Goal: Information Seeking & Learning: Find specific page/section

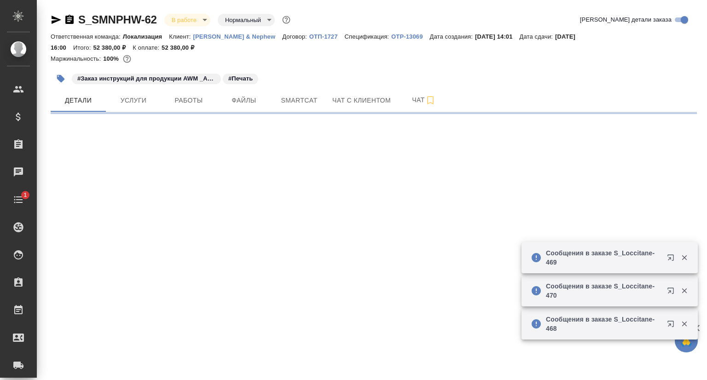
select select "RU"
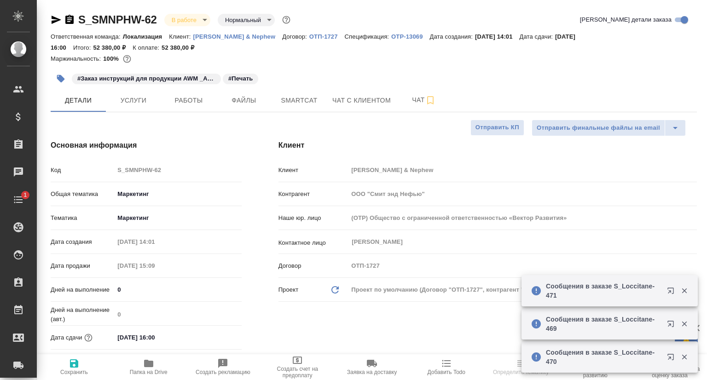
type textarea "x"
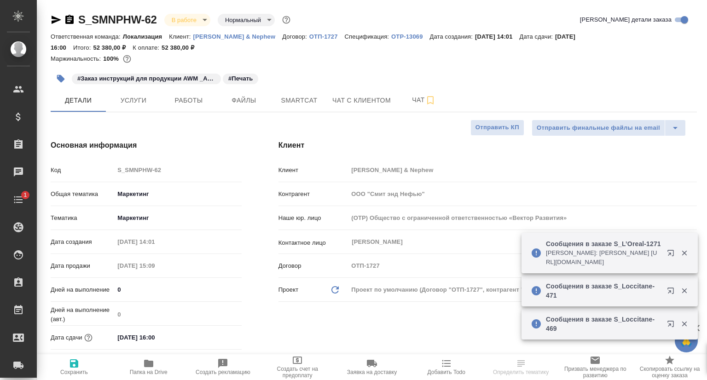
type input "Загородних Виктория"
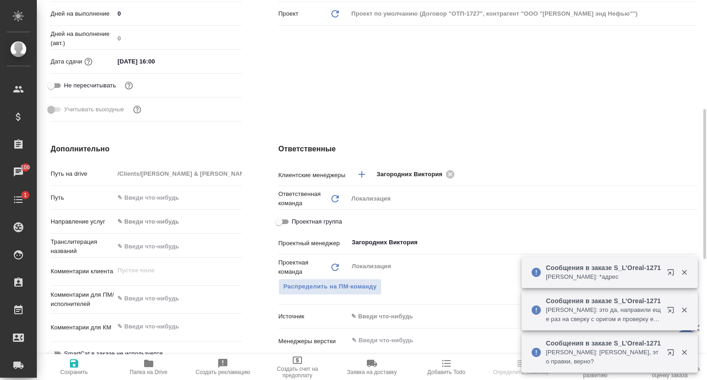
scroll to position [414, 0]
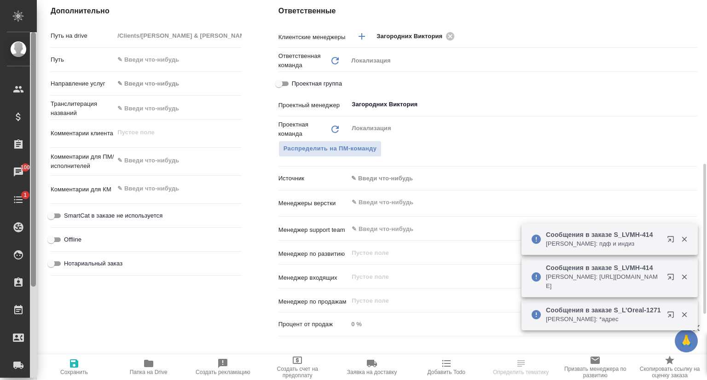
type textarea "x"
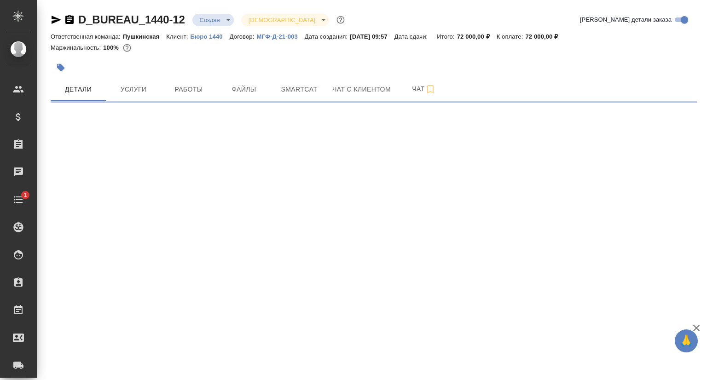
select select "RU"
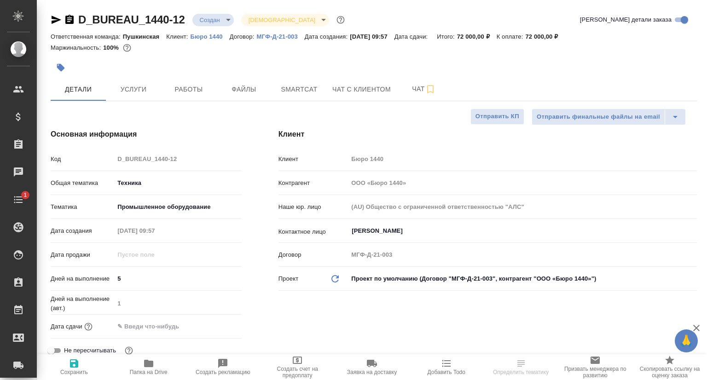
type textarea "x"
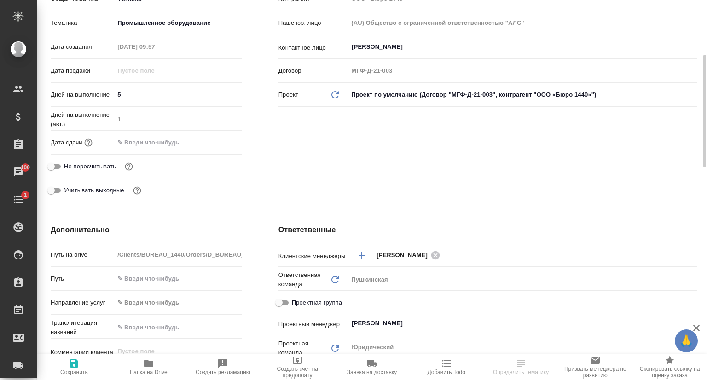
scroll to position [368, 0]
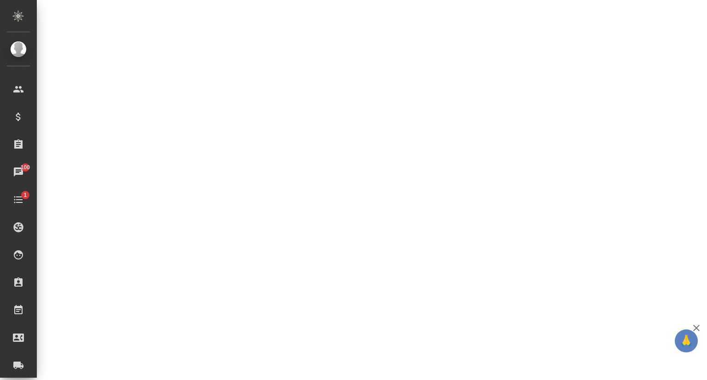
select select "RU"
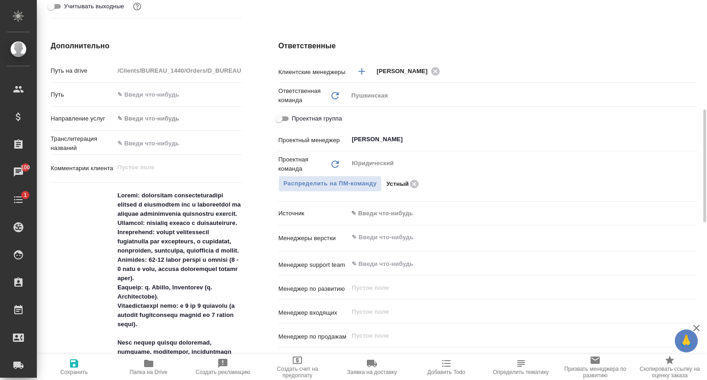
scroll to position [92, 0]
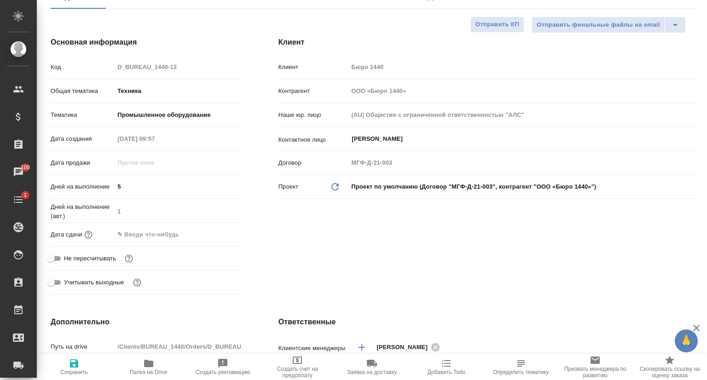
type textarea "x"
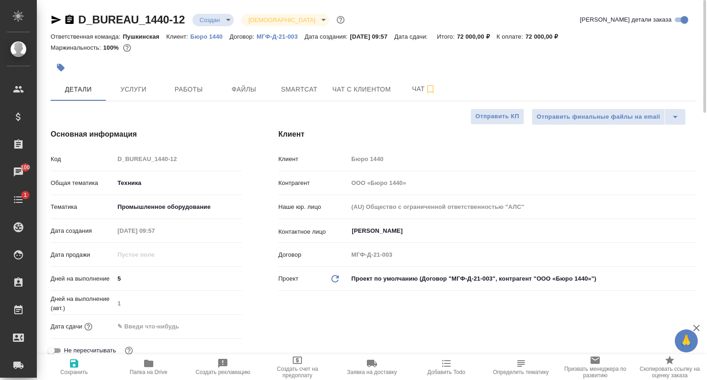
type textarea "x"
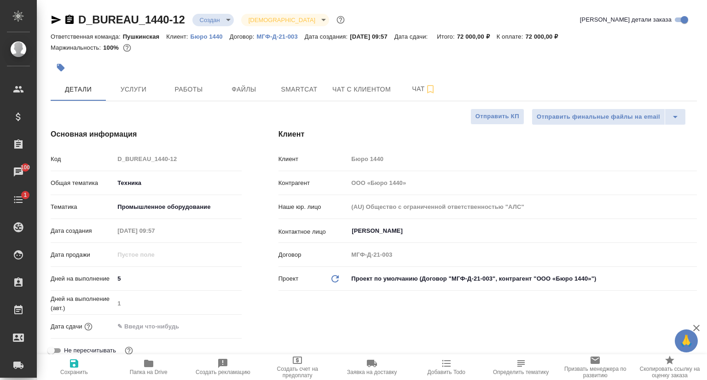
type textarea "x"
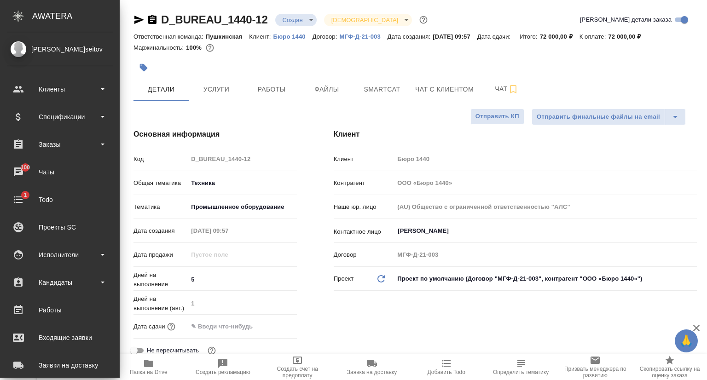
type textarea "x"
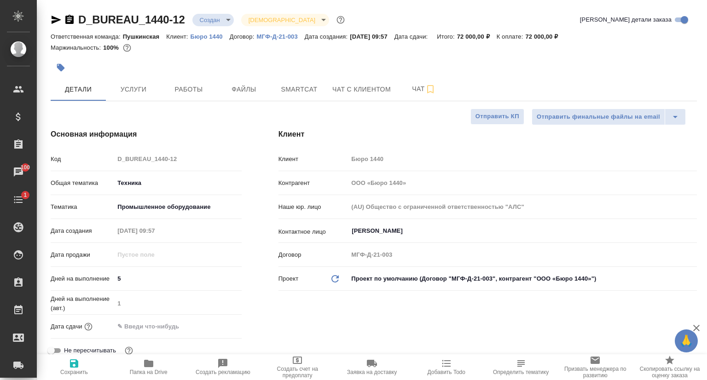
click at [54, 18] on icon "button" at bounding box center [57, 20] width 10 height 8
type textarea "x"
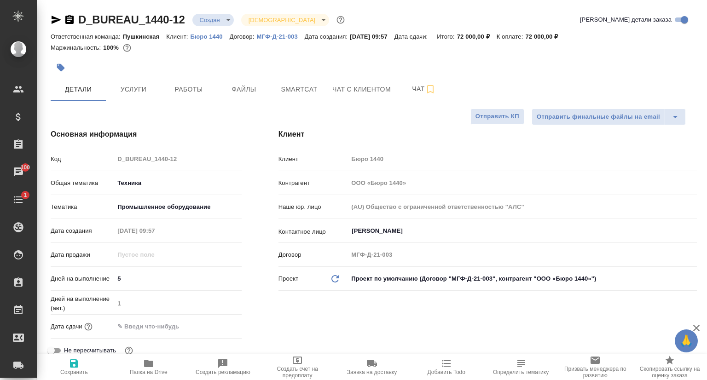
type textarea "x"
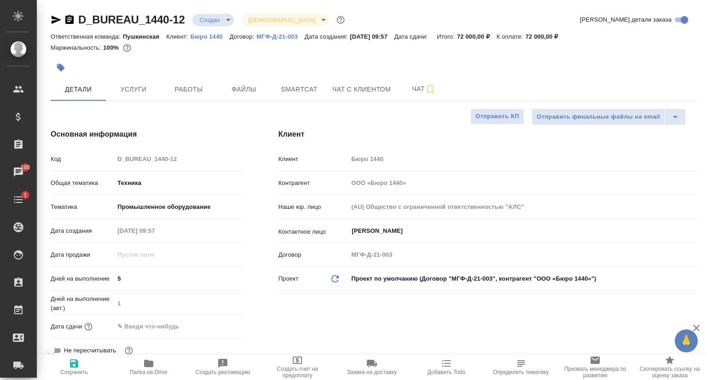
type textarea "x"
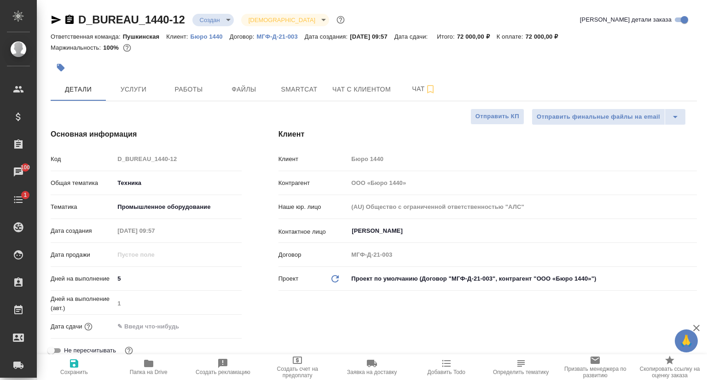
type textarea "x"
click at [218, 35] on p "Бюро 1440" at bounding box center [210, 36] width 39 height 7
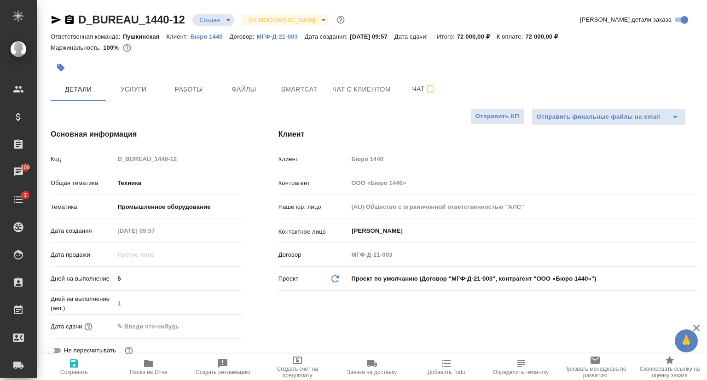
type textarea "x"
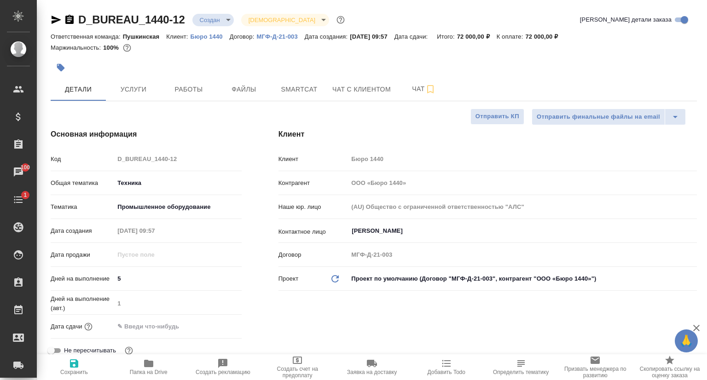
type textarea "x"
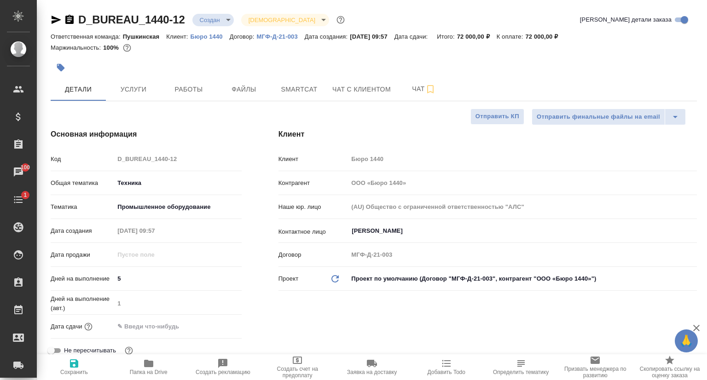
type textarea "x"
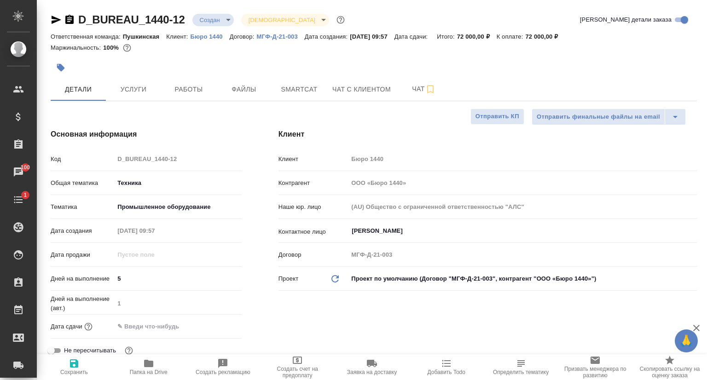
type textarea "x"
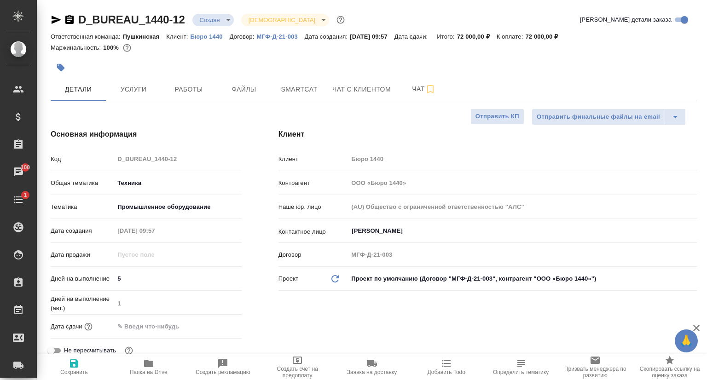
type textarea "x"
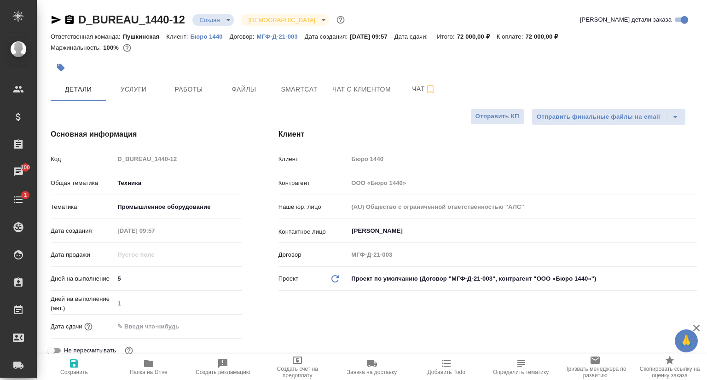
type textarea "x"
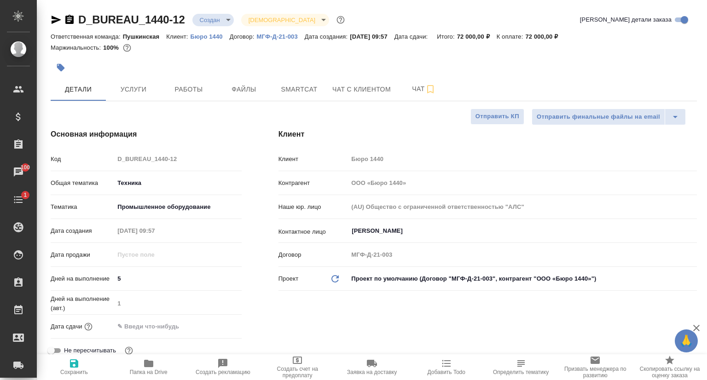
type textarea "x"
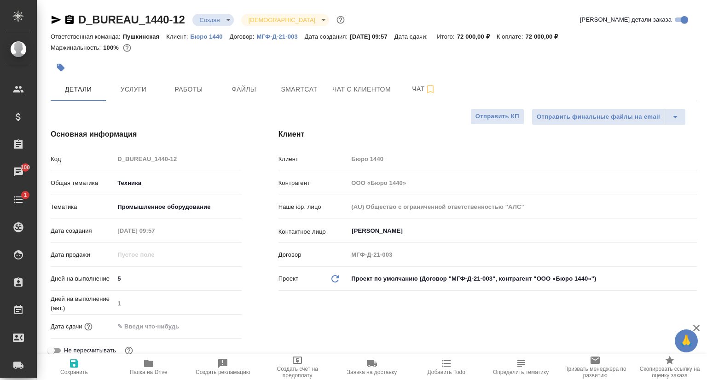
type textarea "x"
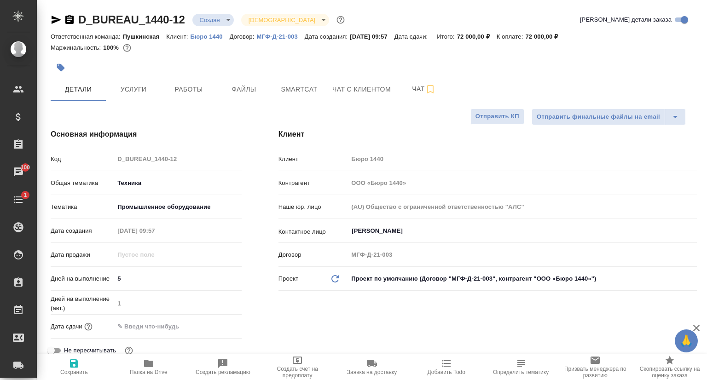
type textarea "x"
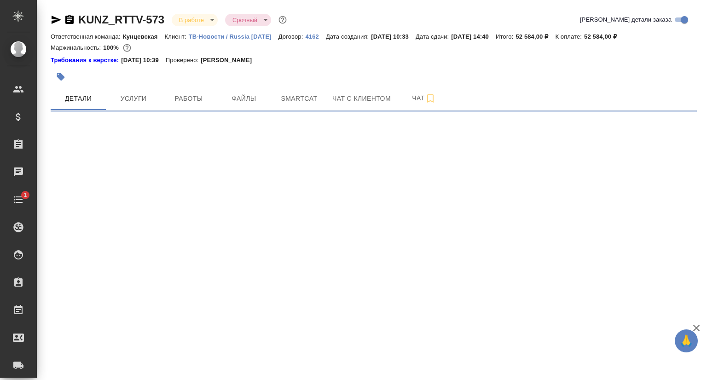
select select "RU"
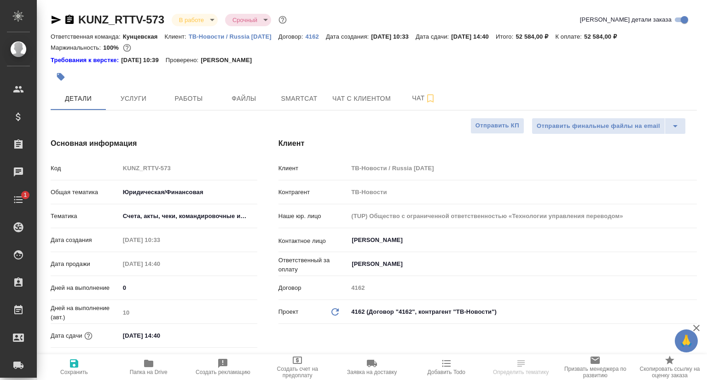
type textarea "x"
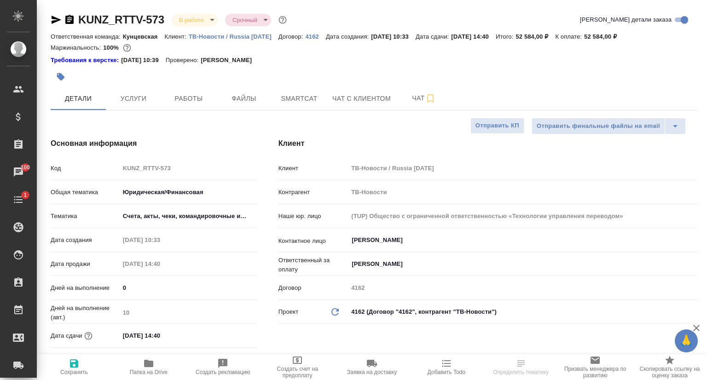
type textarea "x"
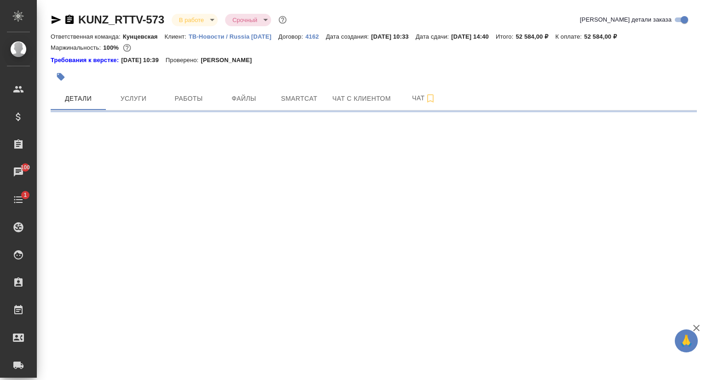
select select "RU"
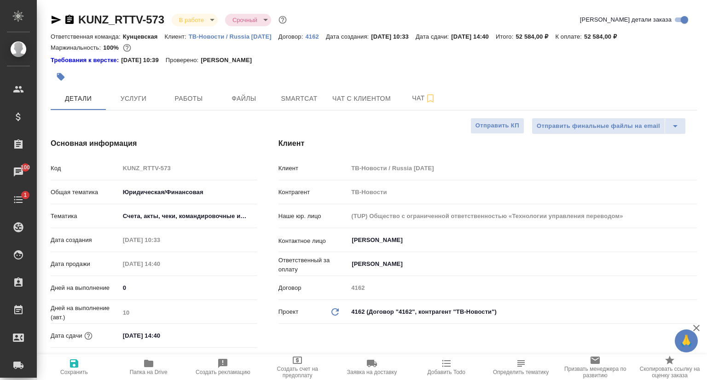
type textarea "x"
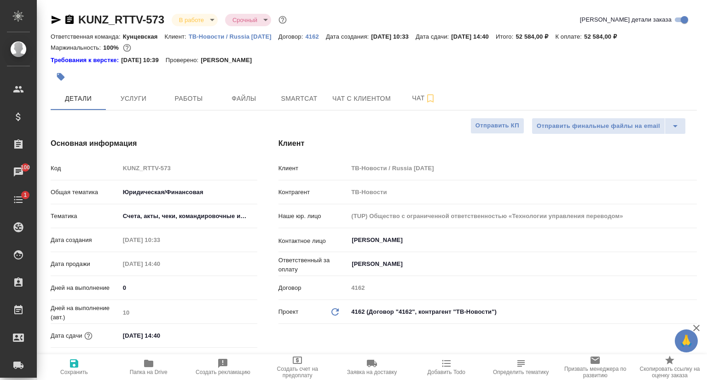
type textarea "x"
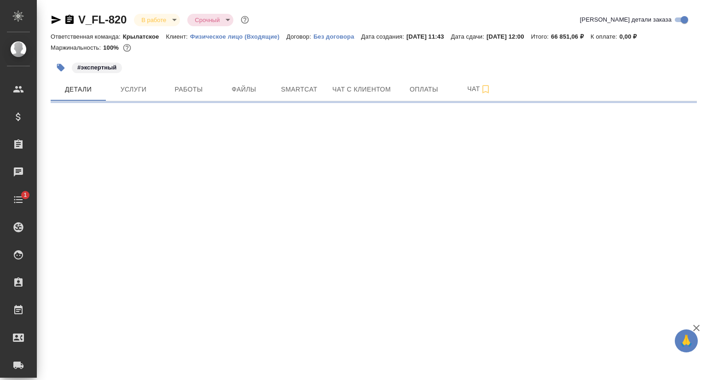
select select "RU"
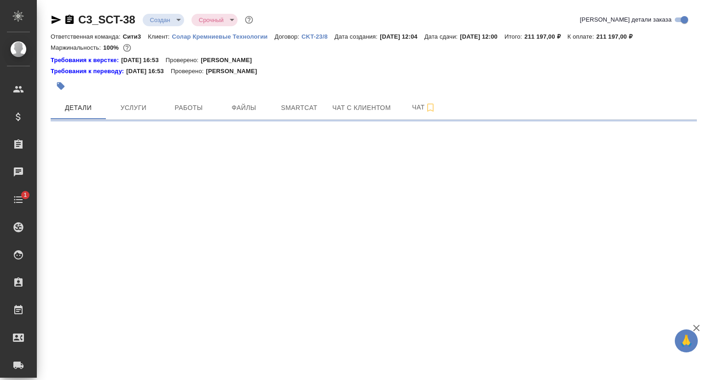
select select "RU"
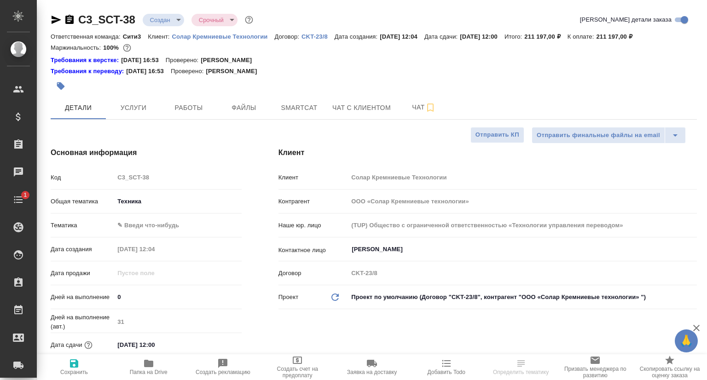
type textarea "x"
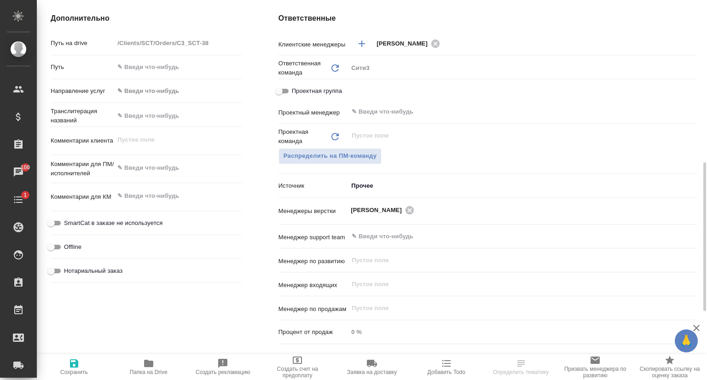
scroll to position [92, 0]
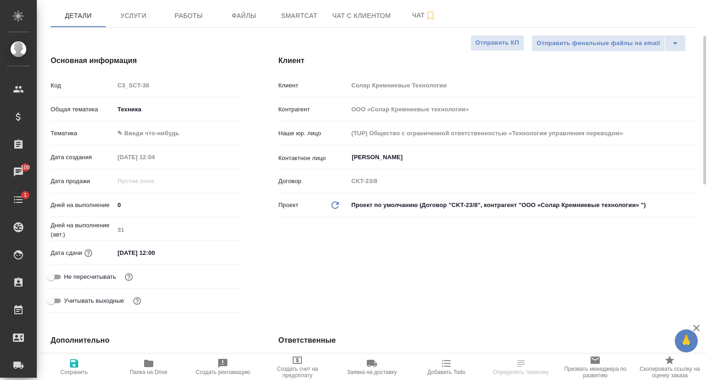
type textarea "x"
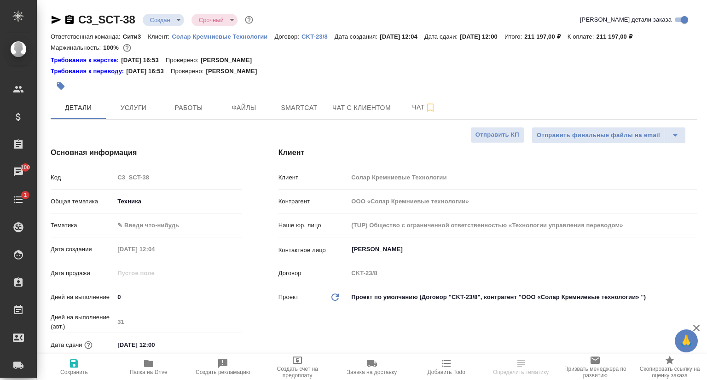
click at [52, 19] on icon "button" at bounding box center [56, 19] width 11 height 11
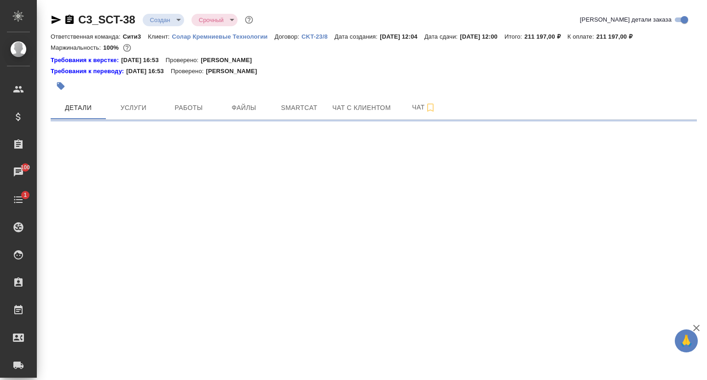
select select "RU"
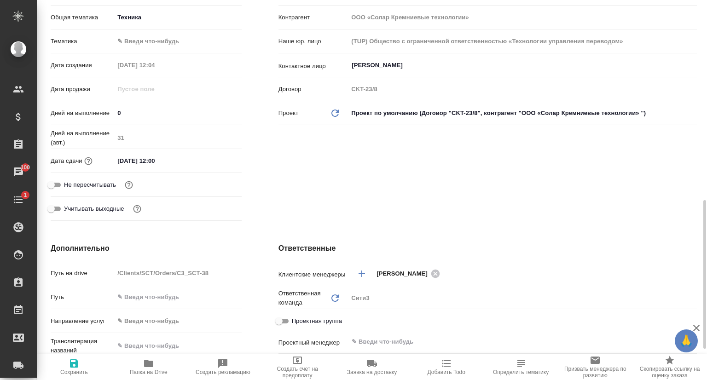
scroll to position [276, 0]
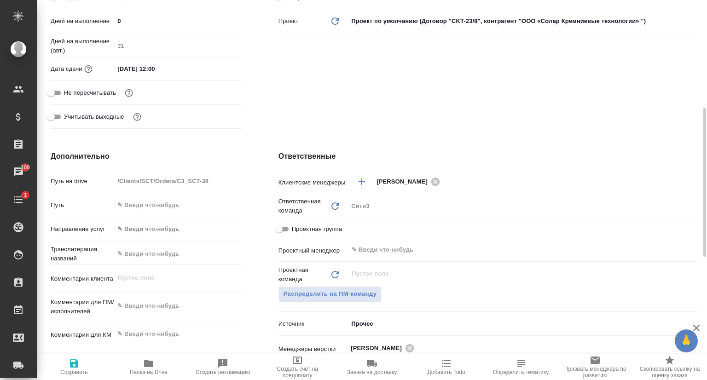
type textarea "x"
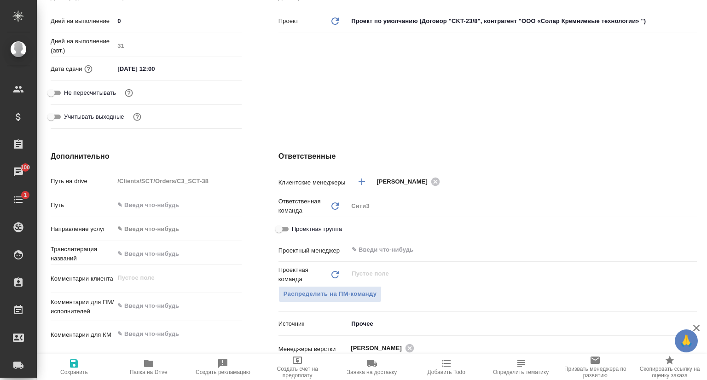
type textarea "x"
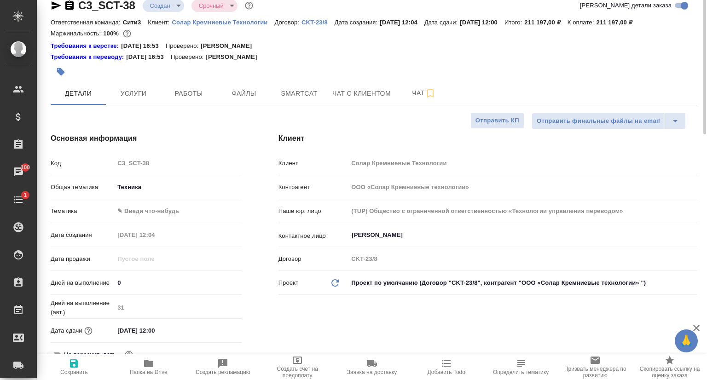
scroll to position [0, 0]
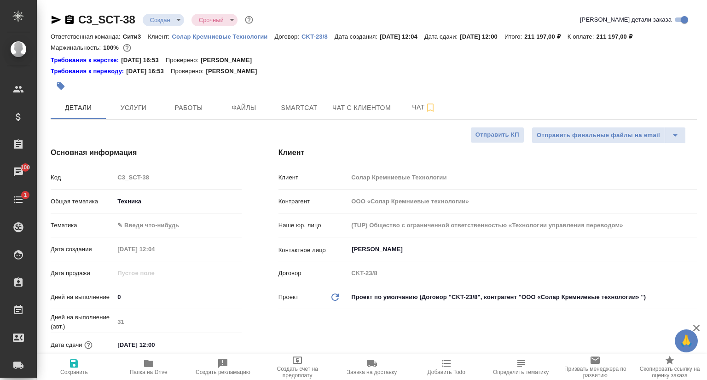
type textarea "x"
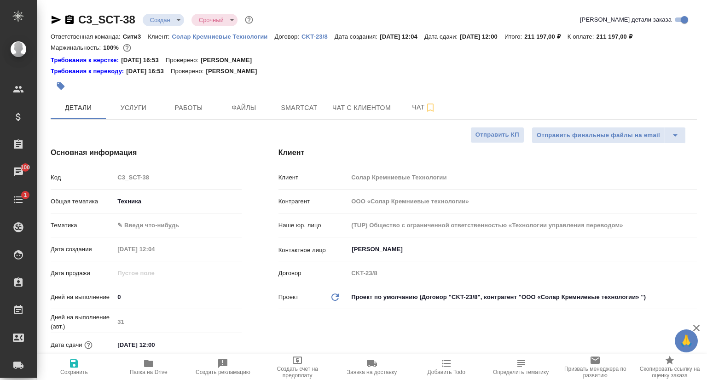
type textarea "x"
click at [59, 21] on icon "button" at bounding box center [57, 20] width 10 height 8
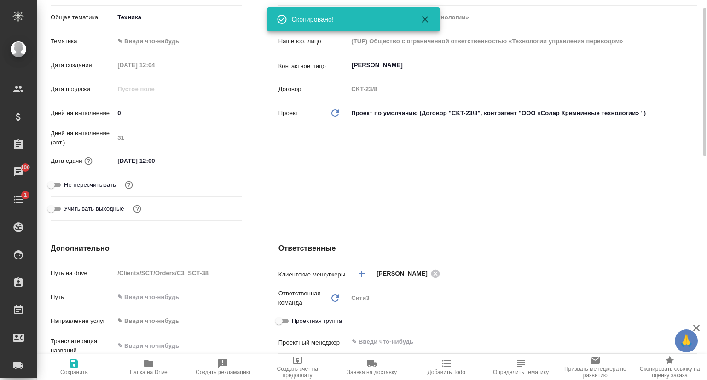
scroll to position [230, 0]
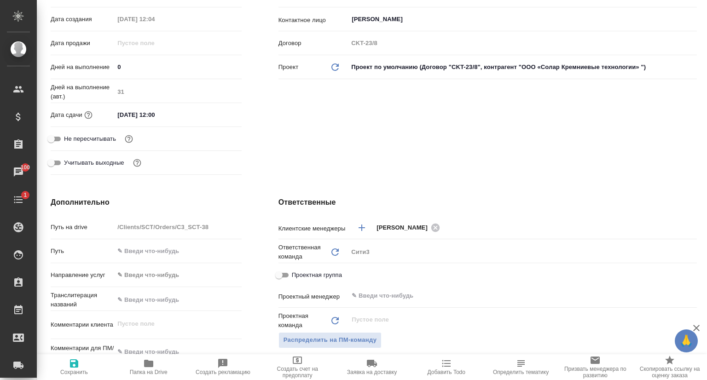
type textarea "x"
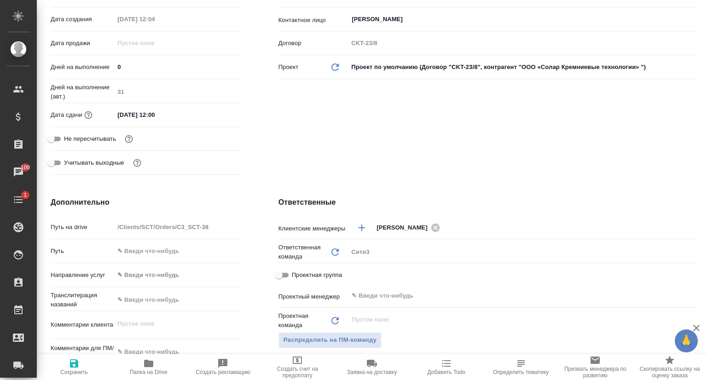
type textarea "x"
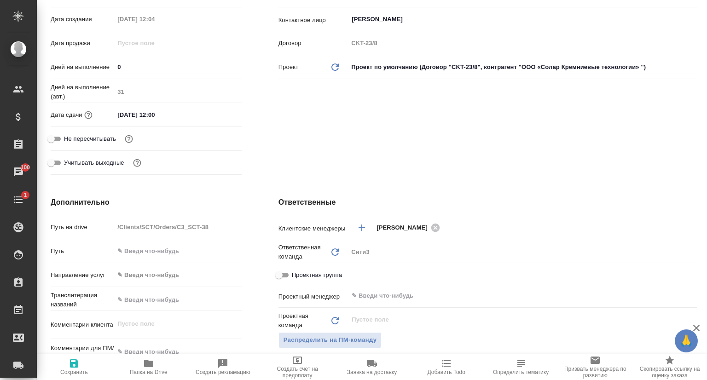
type textarea "x"
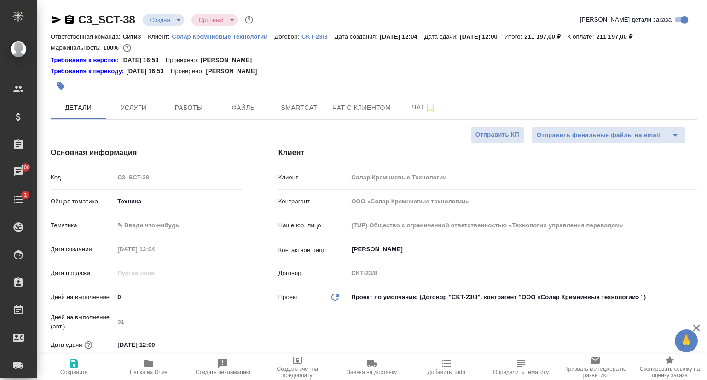
type textarea "x"
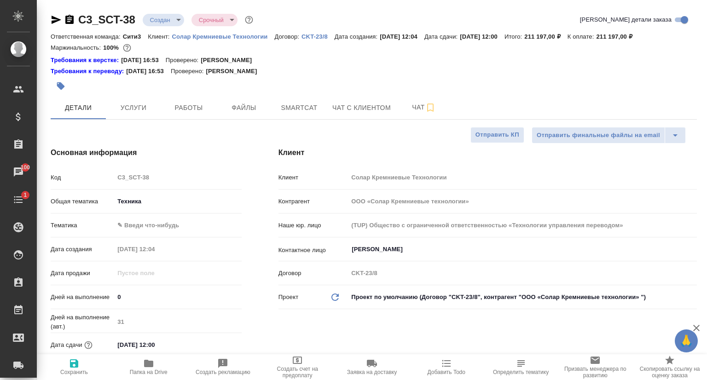
type textarea "x"
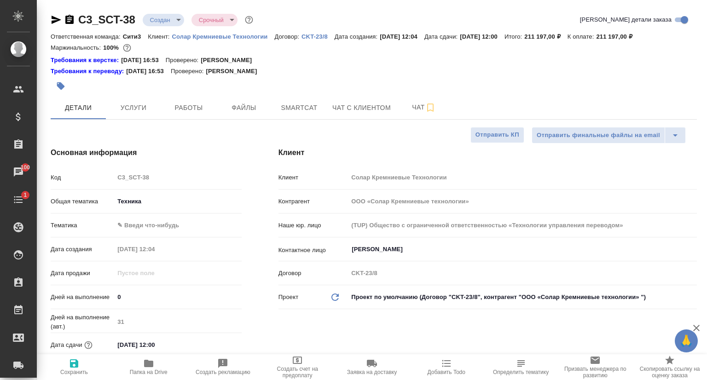
type textarea "x"
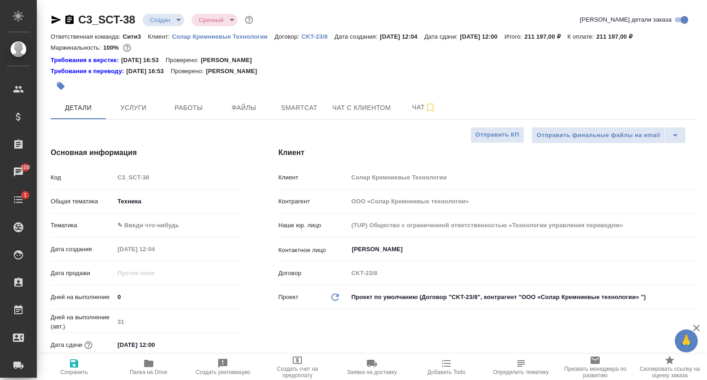
type textarea "x"
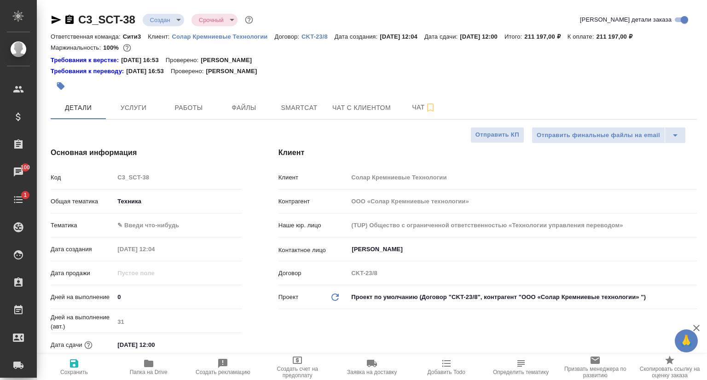
type textarea "x"
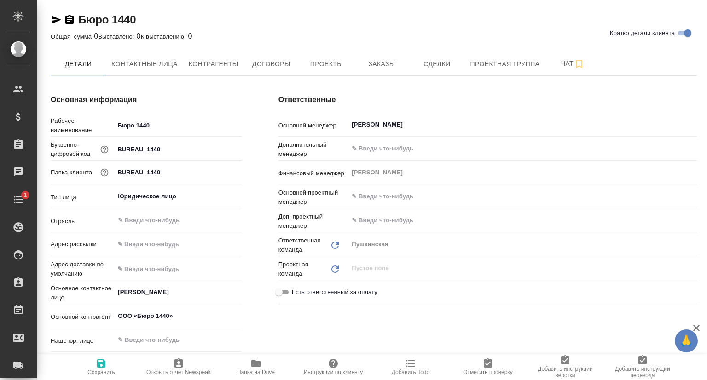
type textarea "x"
click at [129, 70] on button "Контактные лица" at bounding box center [144, 63] width 77 height 23
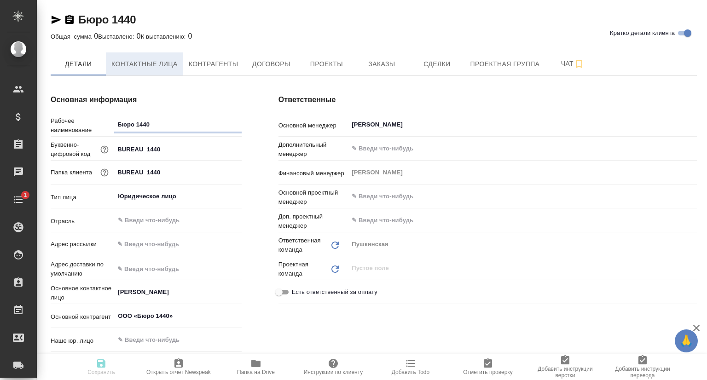
type textarea "x"
select select "RU"
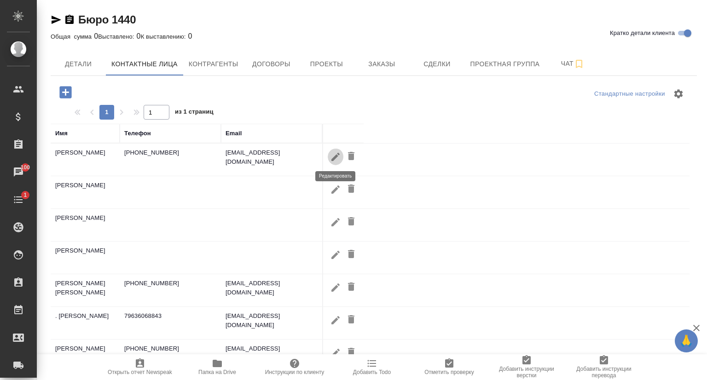
click at [333, 157] on icon "button" at bounding box center [335, 157] width 11 height 11
type input "Диана"
type input "Баранова"
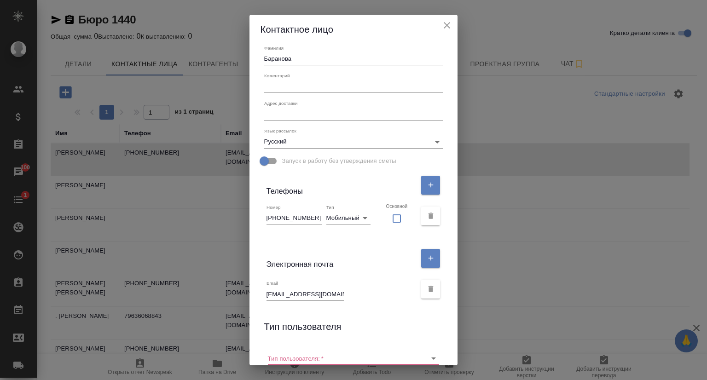
scroll to position [92, 0]
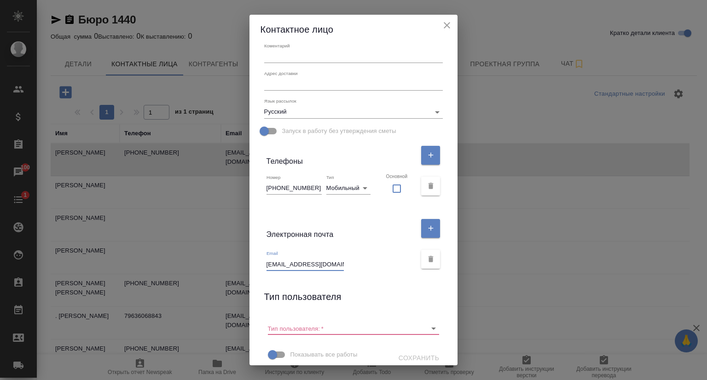
drag, startPoint x: 334, startPoint y: 264, endPoint x: 302, endPoint y: 265, distance: 32.3
click at [302, 265] on input "d.baranova@1440.space" at bounding box center [305, 264] width 77 height 13
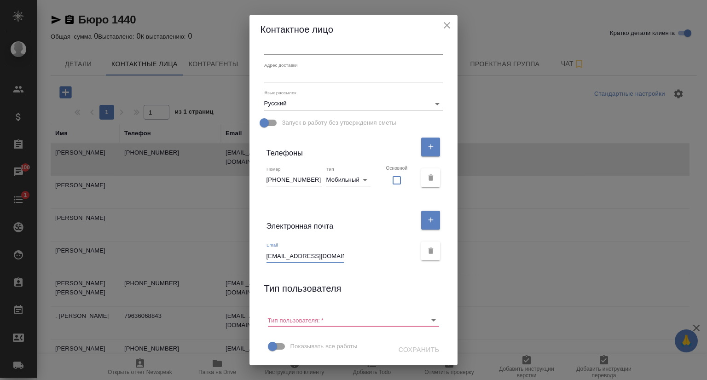
scroll to position [101, 0]
click at [452, 25] on icon "close" at bounding box center [447, 25] width 11 height 11
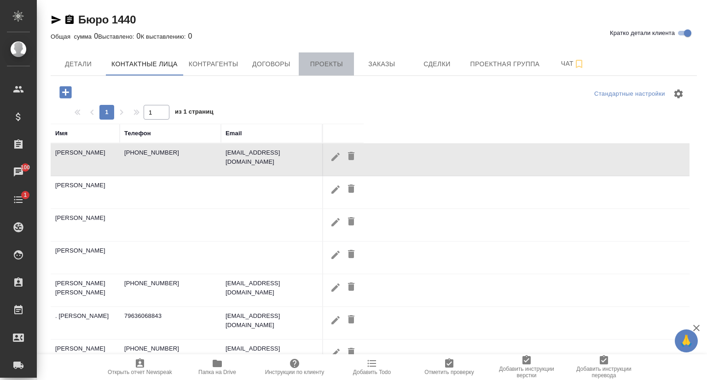
click at [335, 59] on span "Проекты" at bounding box center [326, 64] width 44 height 12
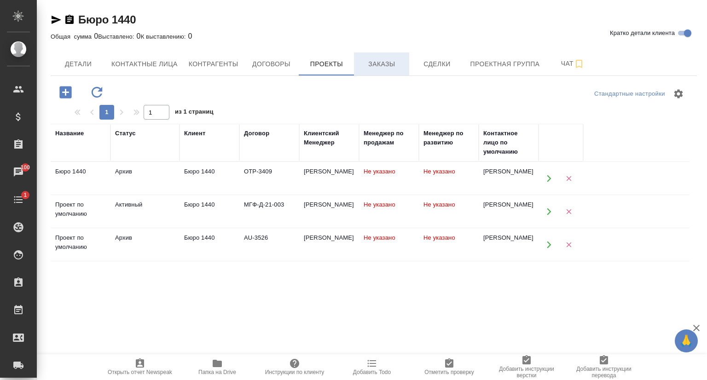
click at [376, 65] on span "Заказы" at bounding box center [382, 64] width 44 height 12
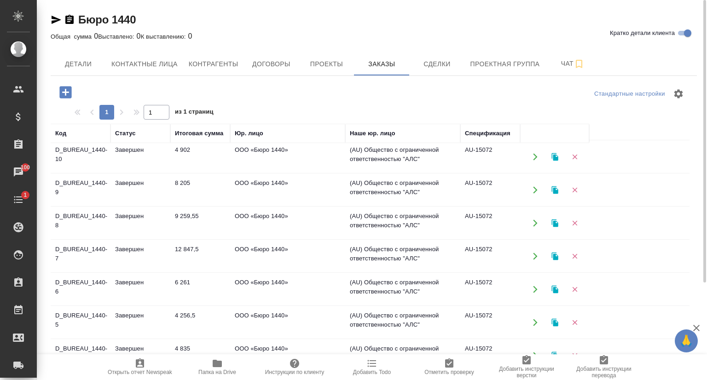
click at [96, 147] on td "D_BUREAU_1440-10" at bounding box center [81, 157] width 60 height 32
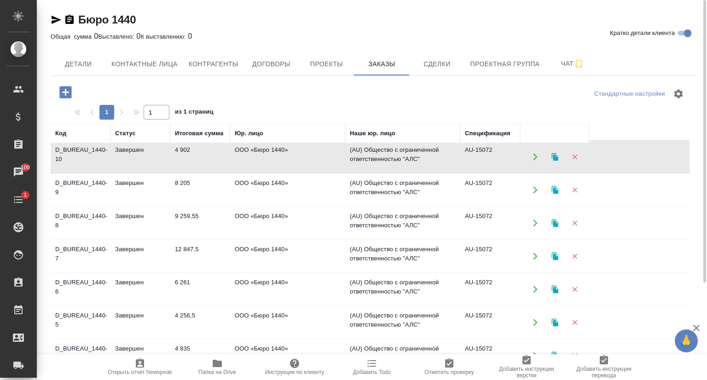
click at [96, 148] on td "D_BUREAU_1440-10" at bounding box center [81, 157] width 60 height 32
click at [212, 32] on div "Общая сумма 0 Выставлено: 0 К выставлению: 0" at bounding box center [374, 36] width 647 height 11
click at [139, 194] on td "Завершен" at bounding box center [141, 190] width 60 height 32
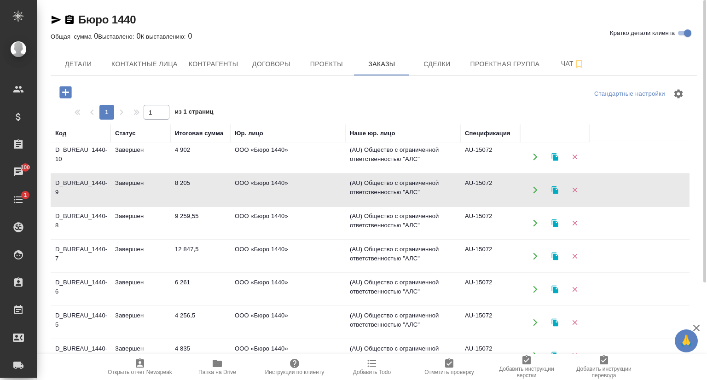
click at [315, 34] on div "Общая сумма 0 Выставлено: 0 К выставлению: 0" at bounding box center [374, 36] width 647 height 11
click at [87, 61] on span "Детали" at bounding box center [78, 64] width 44 height 12
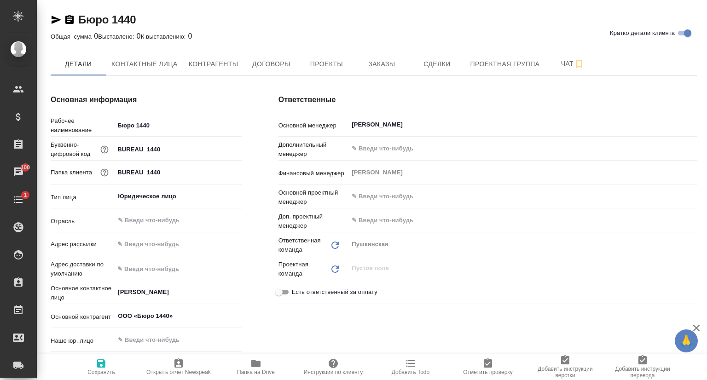
type textarea "x"
drag, startPoint x: 167, startPoint y: 147, endPoint x: 114, endPoint y: 148, distance: 53.0
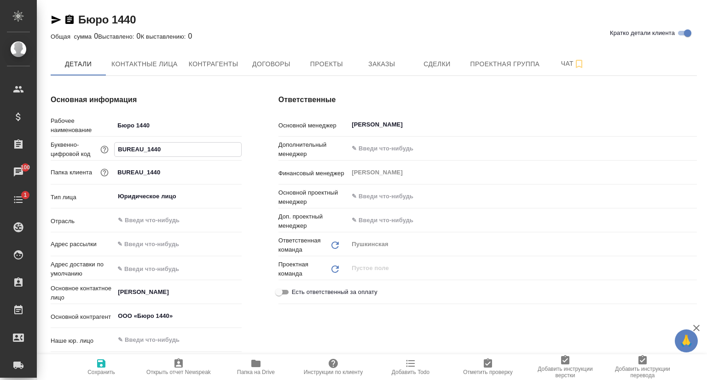
click at [115, 148] on input "BUREAU_1440" at bounding box center [178, 149] width 126 height 13
click at [290, 24] on div "Бюро 1440 Кратко детали клиента" at bounding box center [374, 19] width 647 height 15
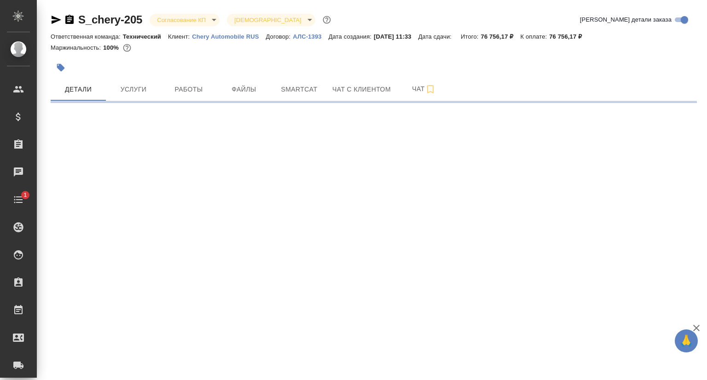
select select "RU"
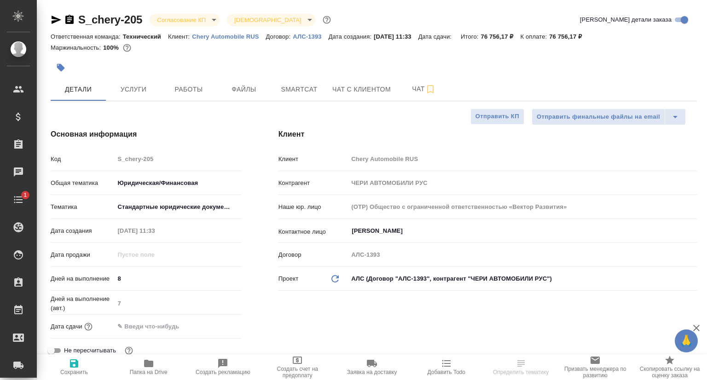
type textarea "x"
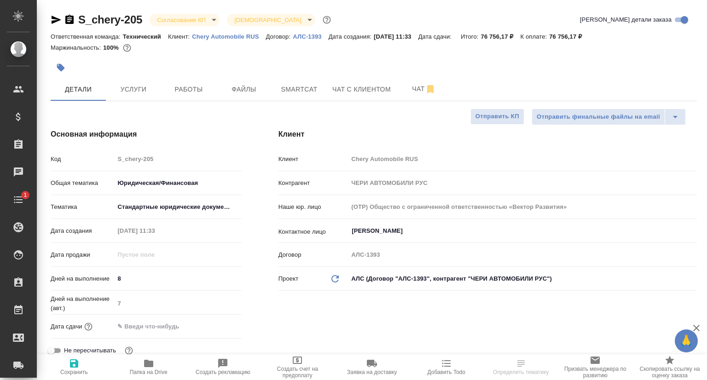
type textarea "x"
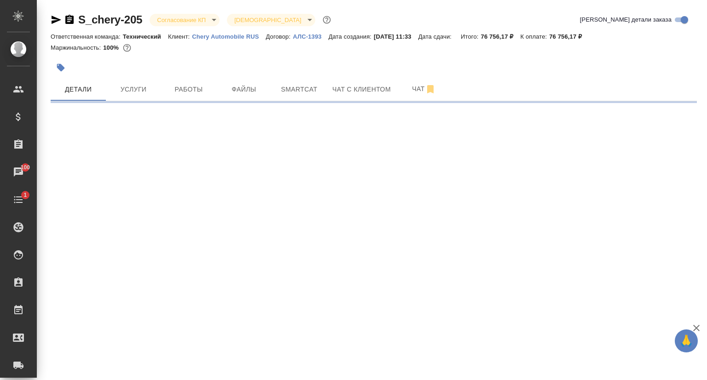
select select "RU"
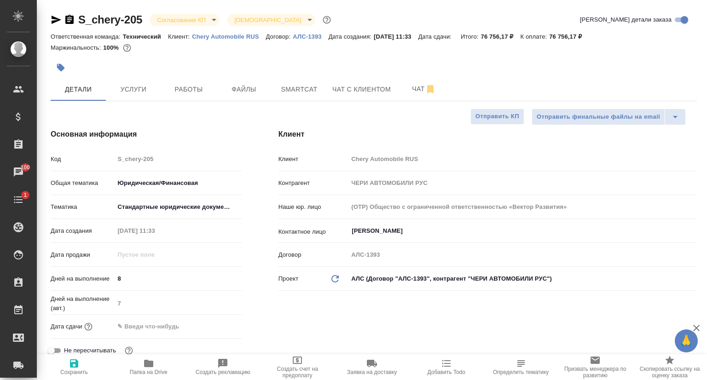
type textarea "x"
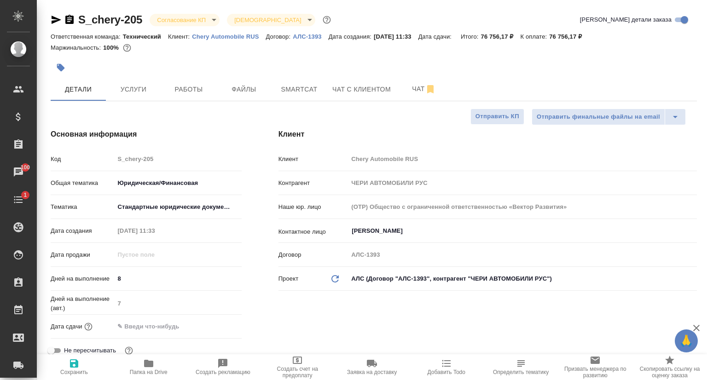
type textarea "x"
click at [54, 19] on icon "button" at bounding box center [56, 19] width 11 height 11
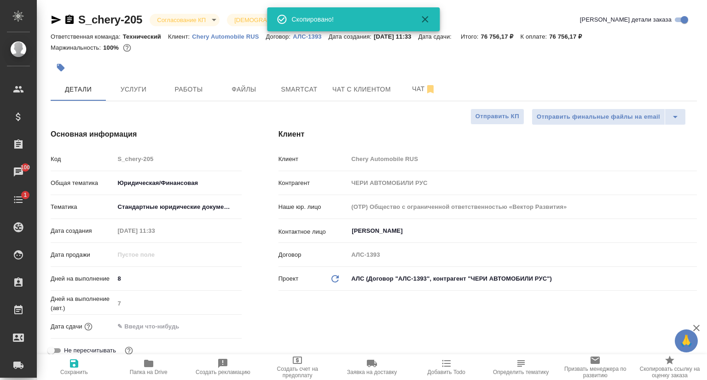
type textarea "x"
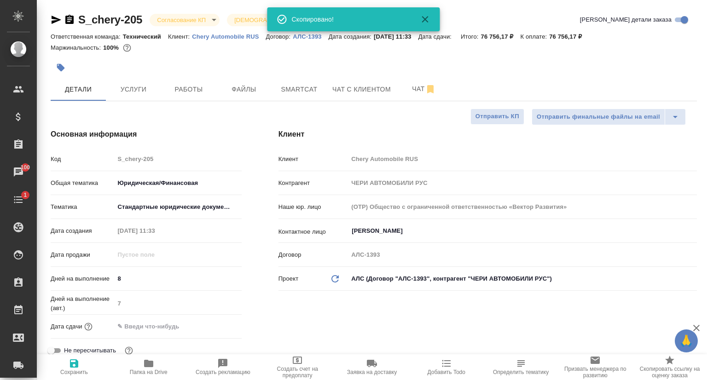
type textarea "x"
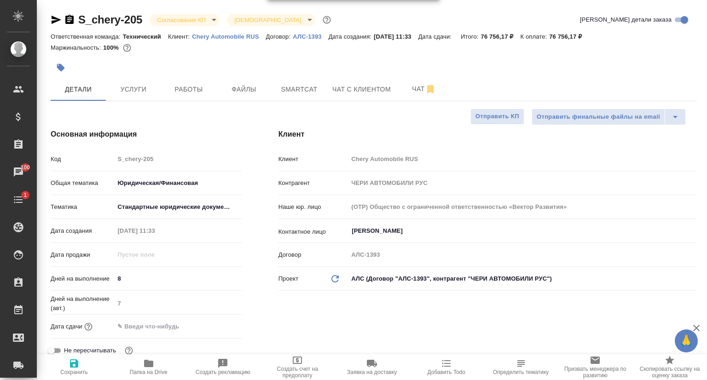
type textarea "x"
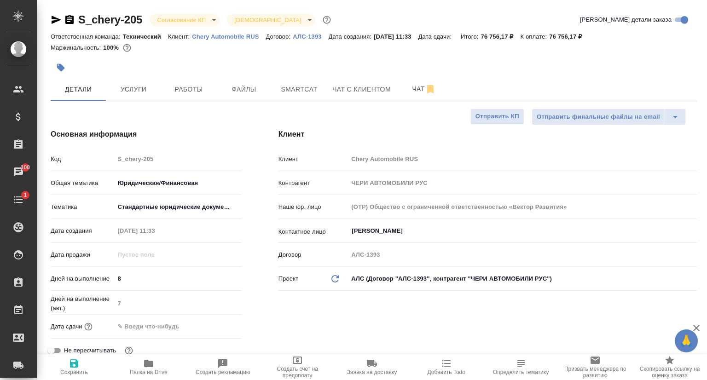
type textarea "x"
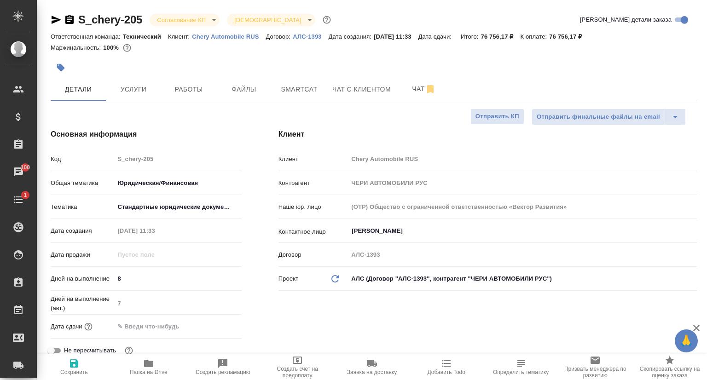
type textarea "x"
click at [101, 153] on div "Код S_chery-205" at bounding box center [146, 159] width 191 height 16
type textarea "x"
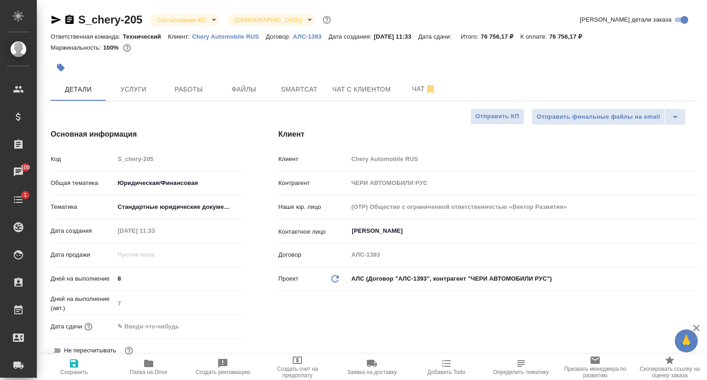
type textarea "x"
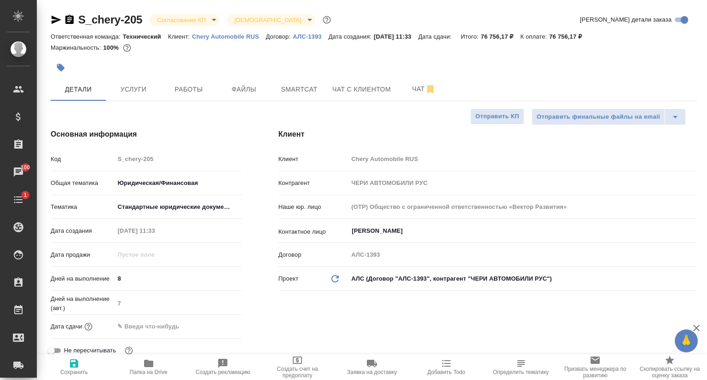
type textarea "x"
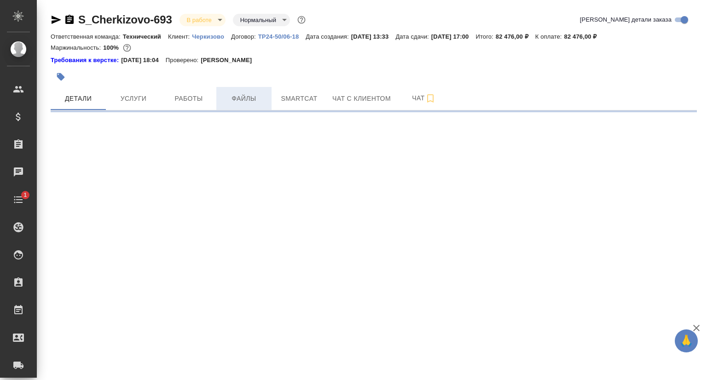
select select "RU"
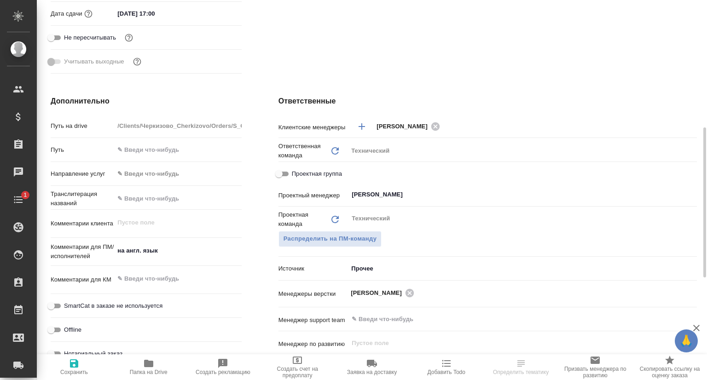
type textarea "x"
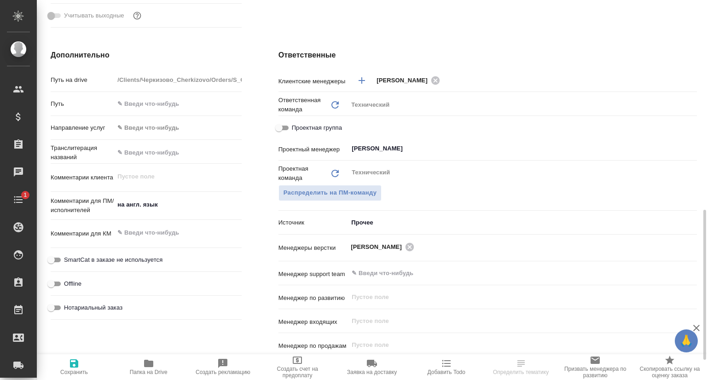
scroll to position [414, 0]
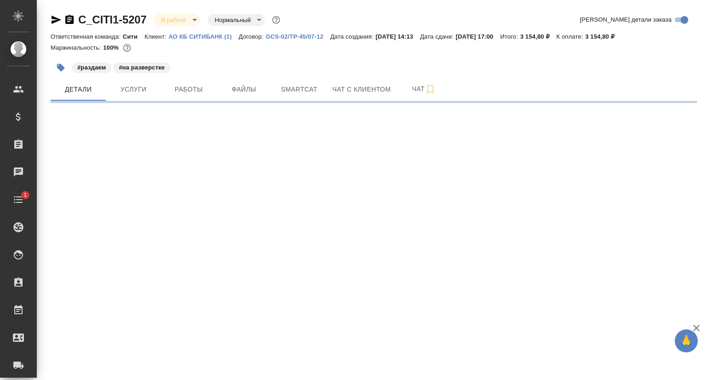
select select "RU"
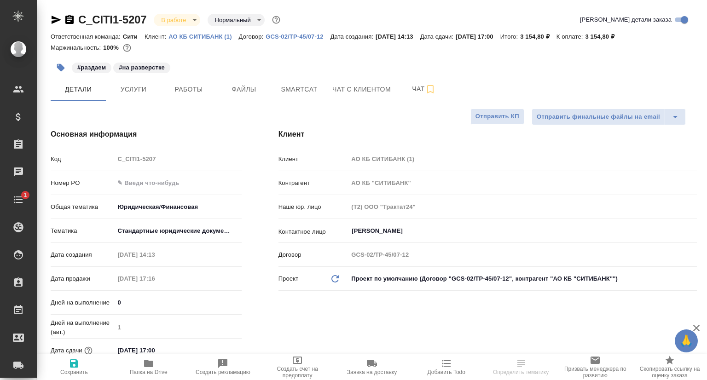
type textarea "x"
